Goal: Navigation & Orientation: Find specific page/section

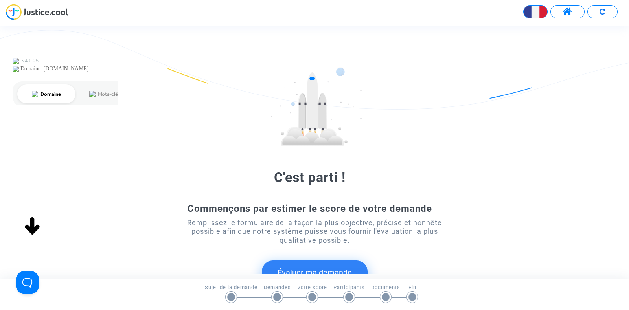
click at [564, 13] on span at bounding box center [567, 12] width 10 height 10
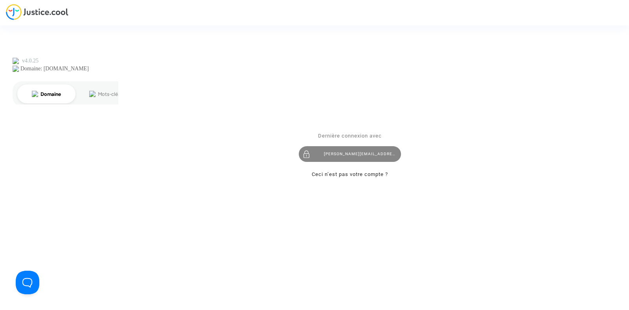
click at [339, 154] on div "joyce@pitcher-avocat.fr" at bounding box center [350, 154] width 102 height 16
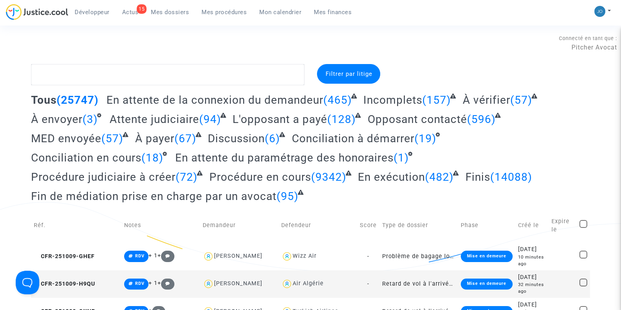
click at [281, 7] on link "Mon calendrier" at bounding box center [280, 12] width 55 height 12
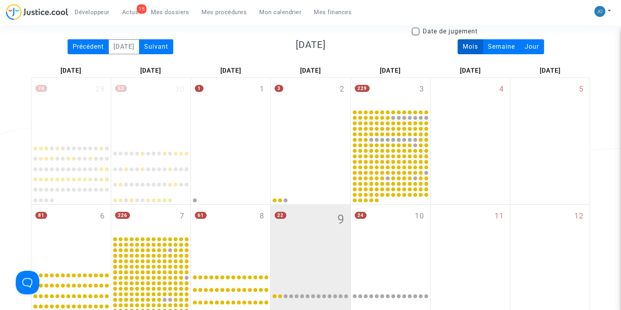
scroll to position [77, 0]
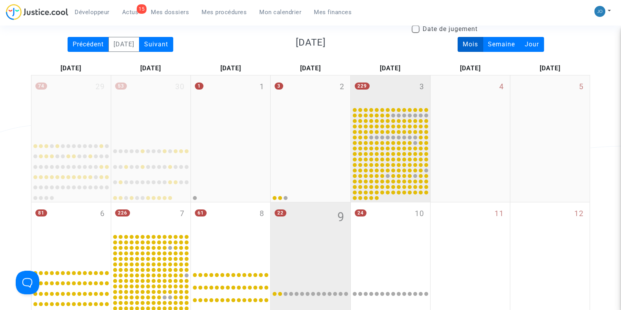
click at [401, 88] on div "229 3" at bounding box center [390, 90] width 79 height 31
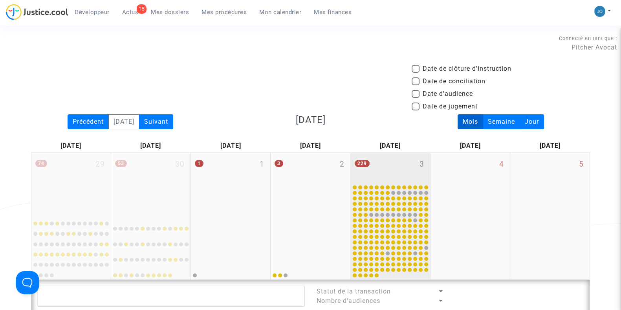
click at [395, 168] on div "229 3" at bounding box center [390, 168] width 79 height 31
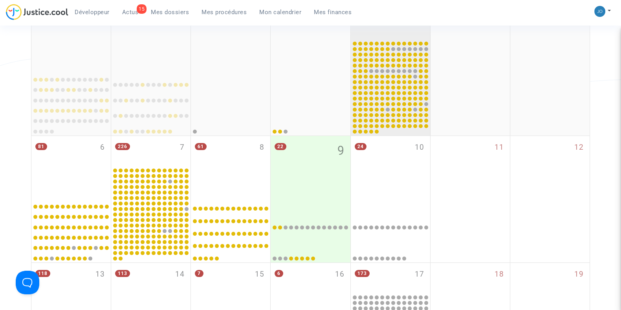
scroll to position [144, 0]
click at [395, 168] on div "24 10" at bounding box center [390, 167] width 79 height 62
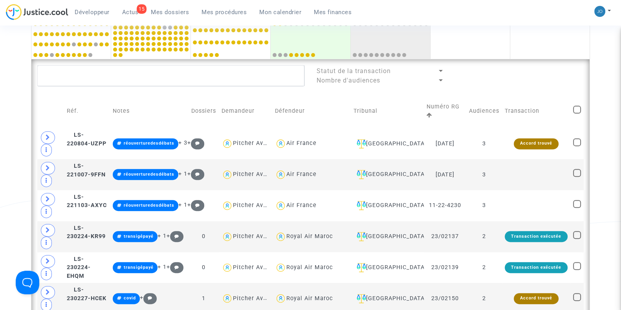
scroll to position [349, 0]
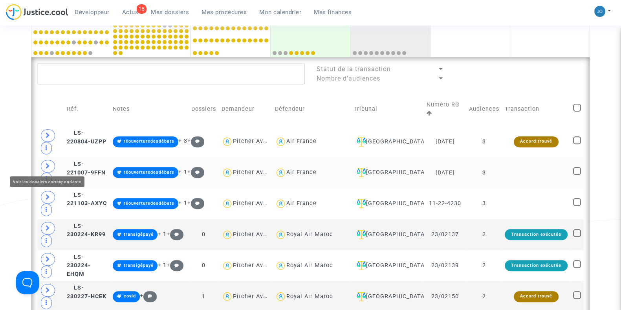
click at [47, 166] on icon at bounding box center [48, 166] width 5 height 6
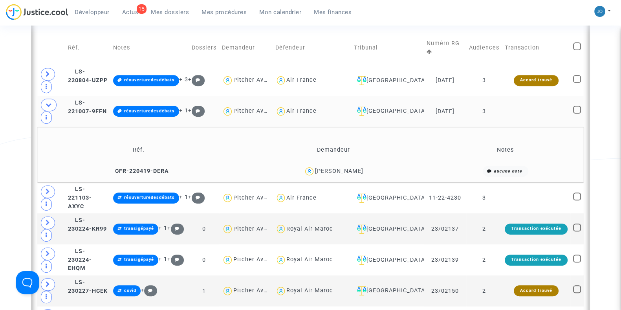
scroll to position [412, 0]
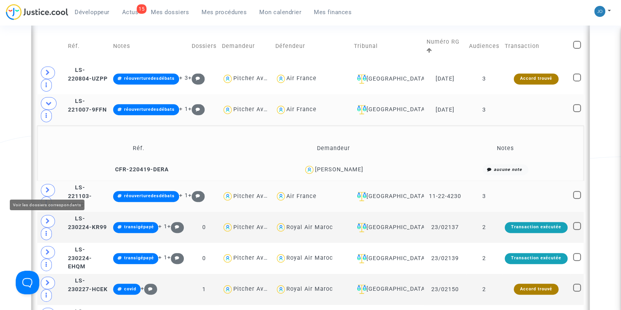
click at [48, 187] on icon at bounding box center [48, 190] width 5 height 6
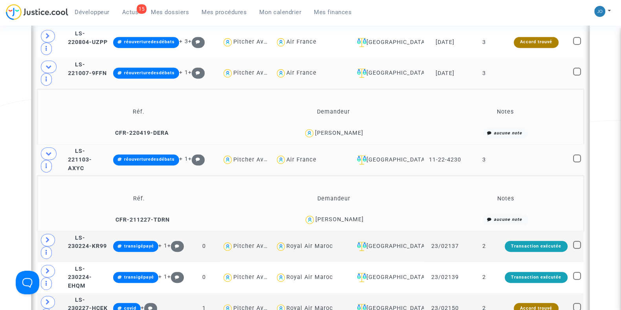
scroll to position [454, 0]
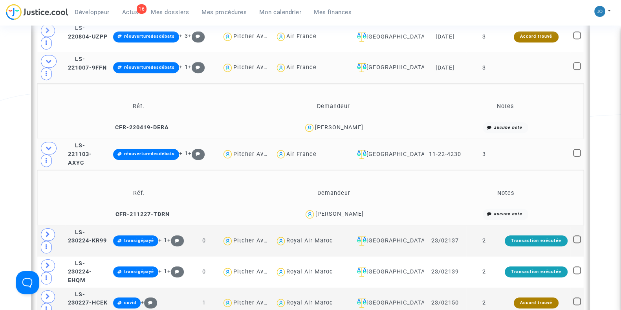
drag, startPoint x: 371, startPoint y: 211, endPoint x: 311, endPoint y: 211, distance: 60.5
click at [311, 211] on div "[PERSON_NAME]" at bounding box center [334, 214] width 187 height 11
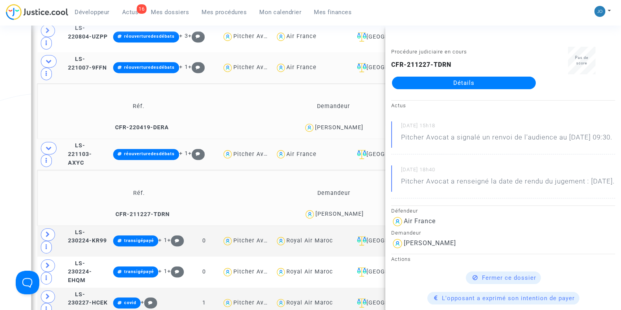
copy div "[PERSON_NAME]"
